Goal: Task Accomplishment & Management: Manage account settings

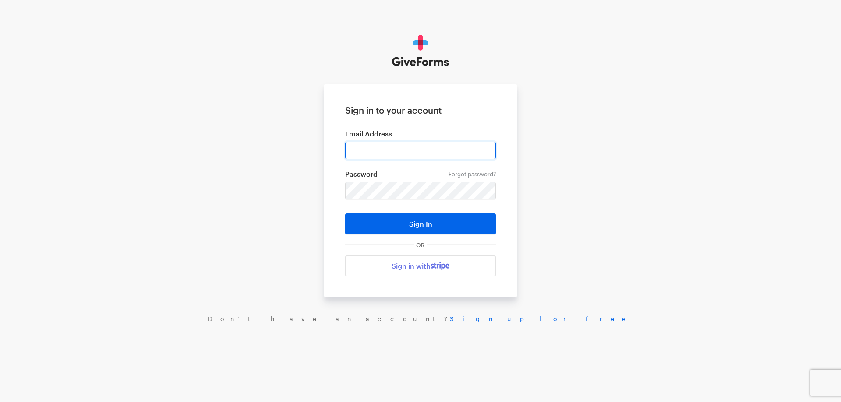
drag, startPoint x: 432, startPoint y: 143, endPoint x: 432, endPoint y: 151, distance: 7.9
click at [432, 143] on input "email" at bounding box center [420, 151] width 151 height 18
type input "haltura@brightfocus.org"
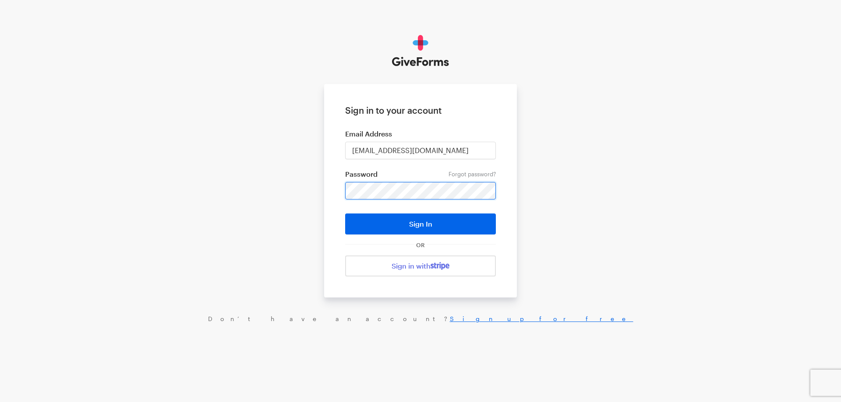
click at [345, 214] on button "Sign In" at bounding box center [420, 224] width 151 height 21
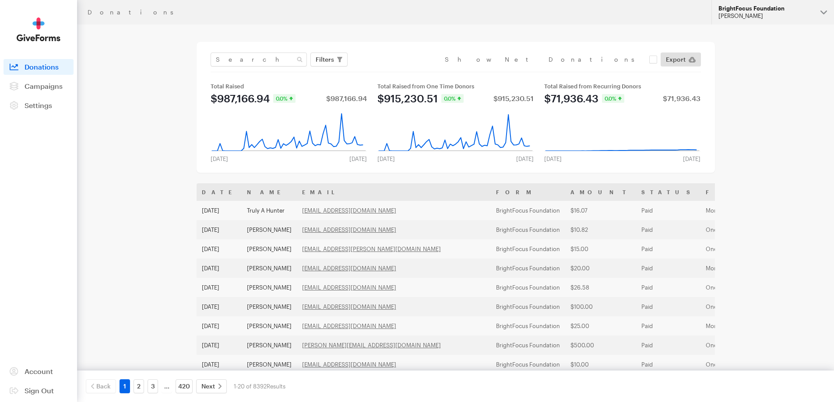
click at [764, 1] on button "BrightFocus Foundation Hazel Bartolo" at bounding box center [773, 12] width 123 height 25
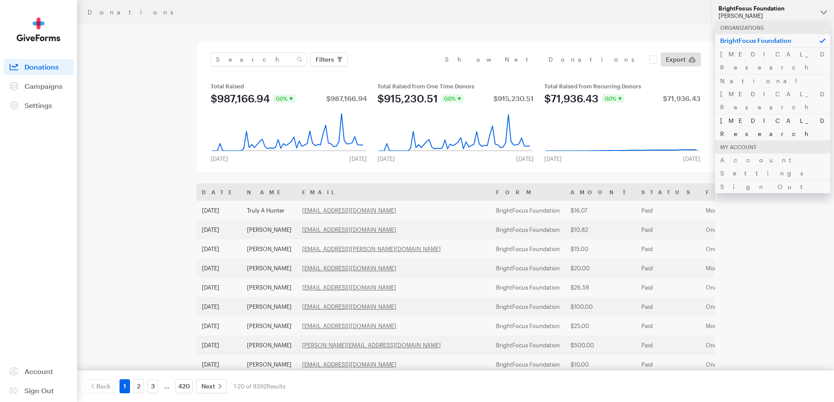
click at [748, 114] on link "[MEDICAL_DATA] Research" at bounding box center [773, 127] width 116 height 27
